Goal: Task Accomplishment & Management: Complete application form

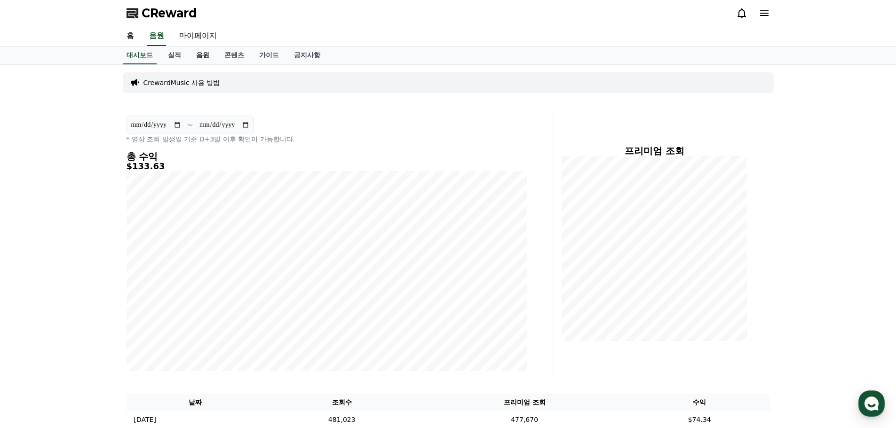
click at [206, 55] on link "음원" at bounding box center [203, 56] width 28 height 18
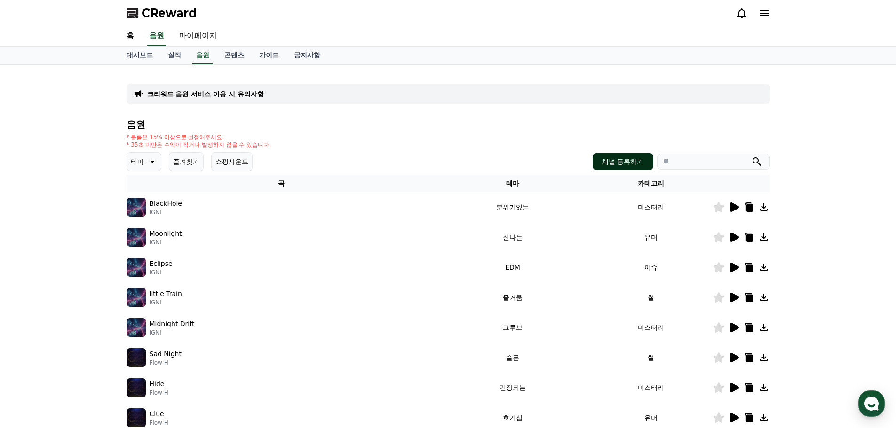
click at [636, 163] on button "채널 등록하기" at bounding box center [623, 161] width 60 height 17
